Goal: Information Seeking & Learning: Learn about a topic

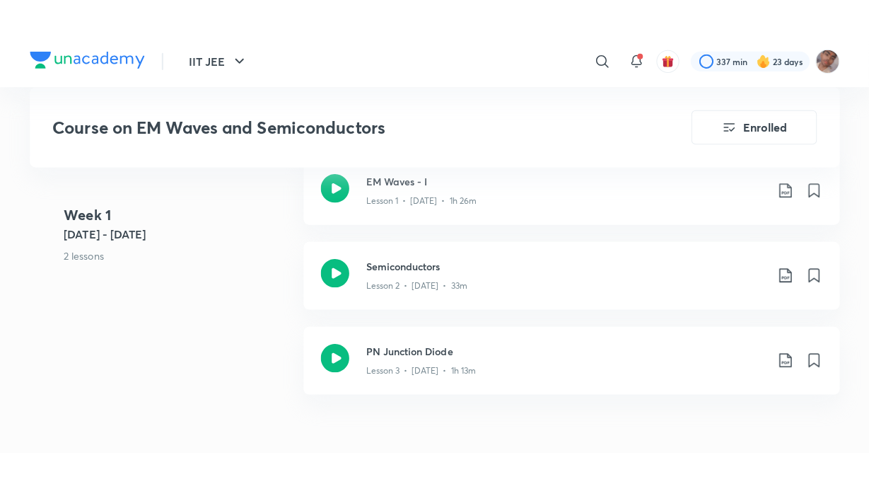
scroll to position [1018, 0]
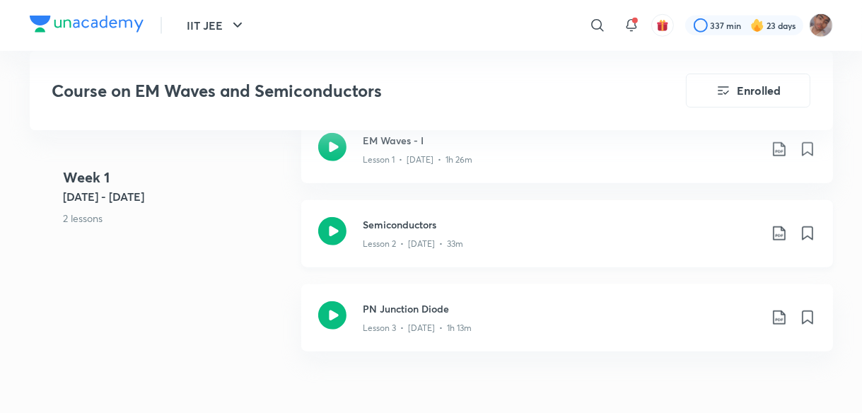
click at [542, 228] on h3 "Semiconductors" at bounding box center [561, 224] width 396 height 15
